Goal: Information Seeking & Learning: Learn about a topic

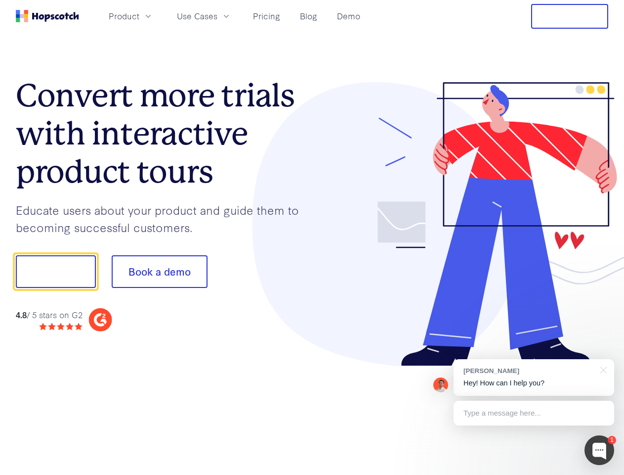
click at [312, 237] on div at bounding box center [460, 224] width 297 height 284
click at [139, 16] on span "Product" at bounding box center [124, 16] width 31 height 12
click at [217, 16] on span "Use Cases" at bounding box center [197, 16] width 41 height 12
click at [570, 16] on button "Free Trial" at bounding box center [569, 16] width 77 height 25
click at [55, 271] on button "Show me!" at bounding box center [56, 271] width 80 height 33
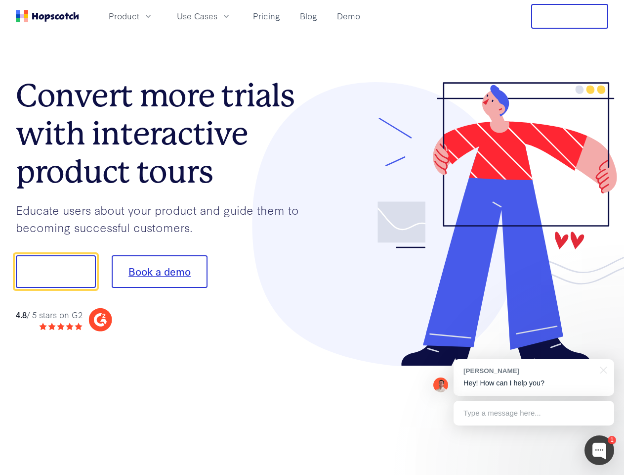
click at [159, 271] on button "Book a demo" at bounding box center [160, 271] width 96 height 33
click at [600, 450] on div at bounding box center [600, 450] width 30 height 30
click at [534, 377] on div "[PERSON_NAME] Hey! How can I help you?" at bounding box center [534, 377] width 161 height 37
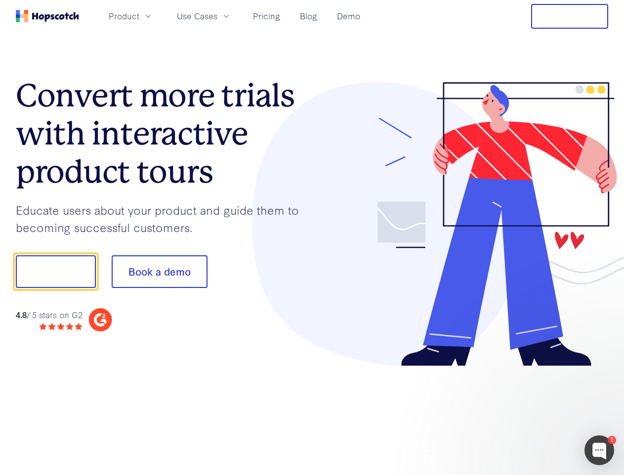
click at [602, 369] on div at bounding box center [521, 336] width 185 height 197
click at [534, 413] on div at bounding box center [521, 336] width 185 height 197
